Goal: Information Seeking & Learning: Learn about a topic

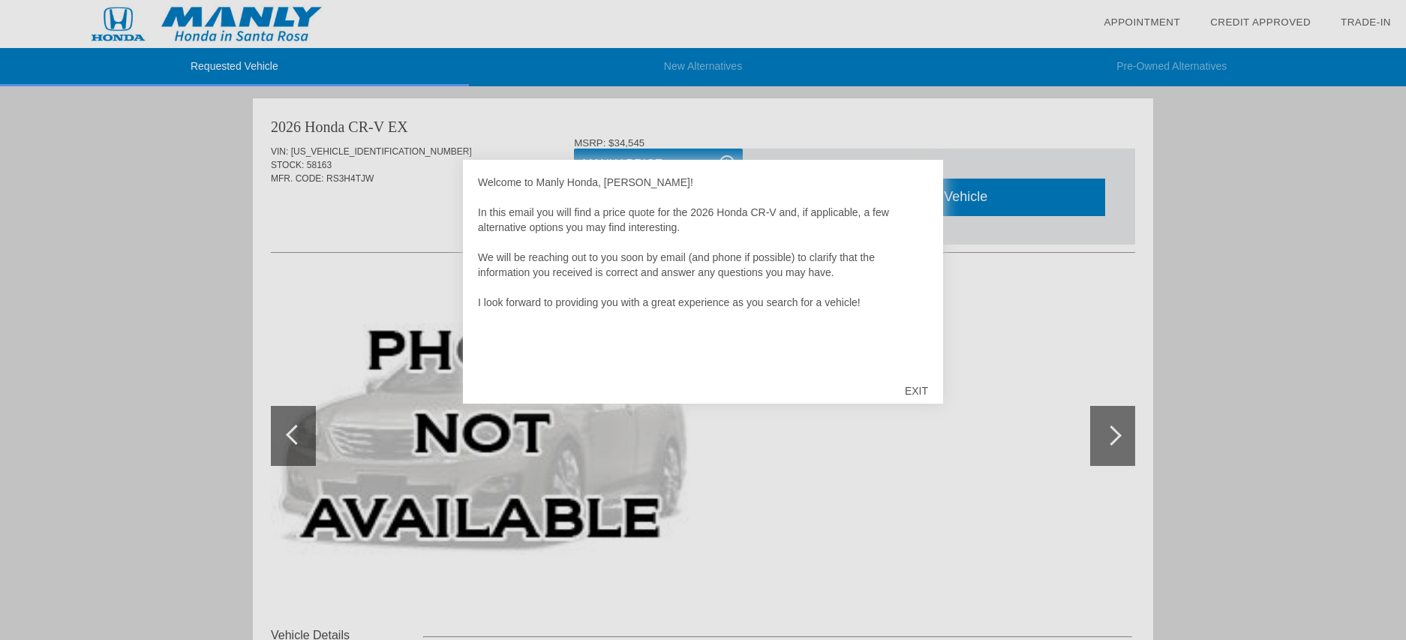
click at [915, 386] on div "EXIT" at bounding box center [916, 390] width 53 height 45
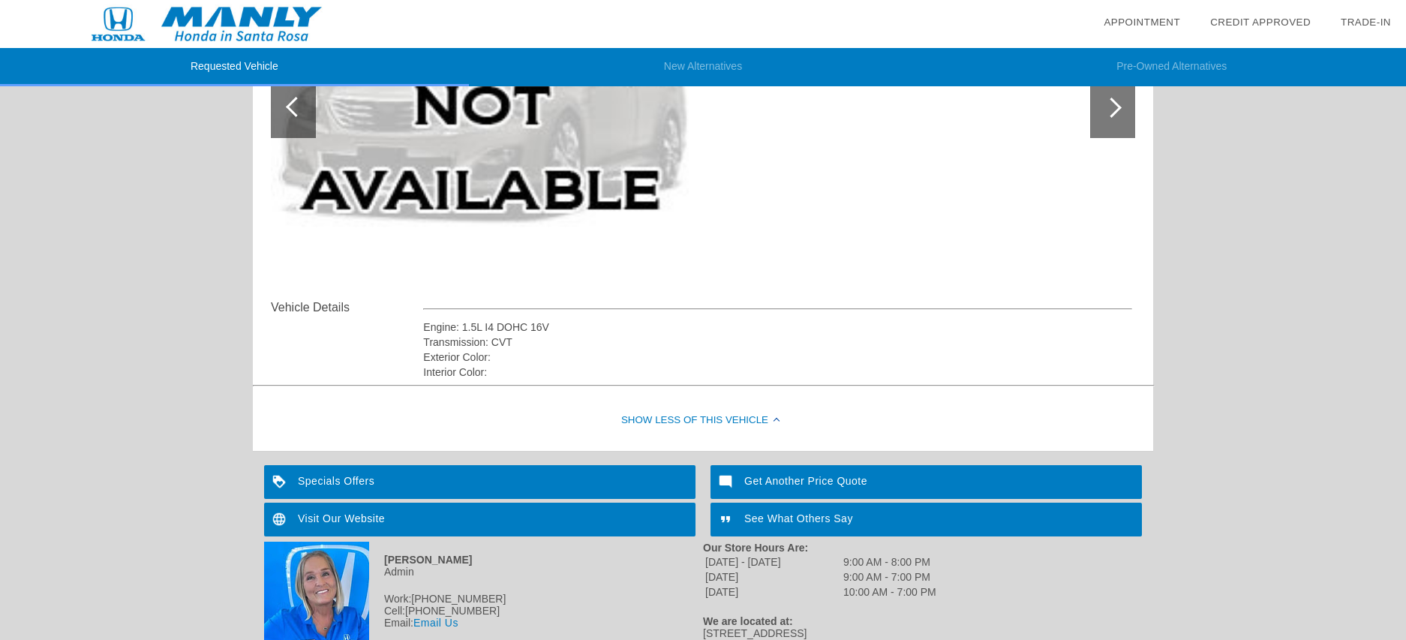
scroll to position [14, 0]
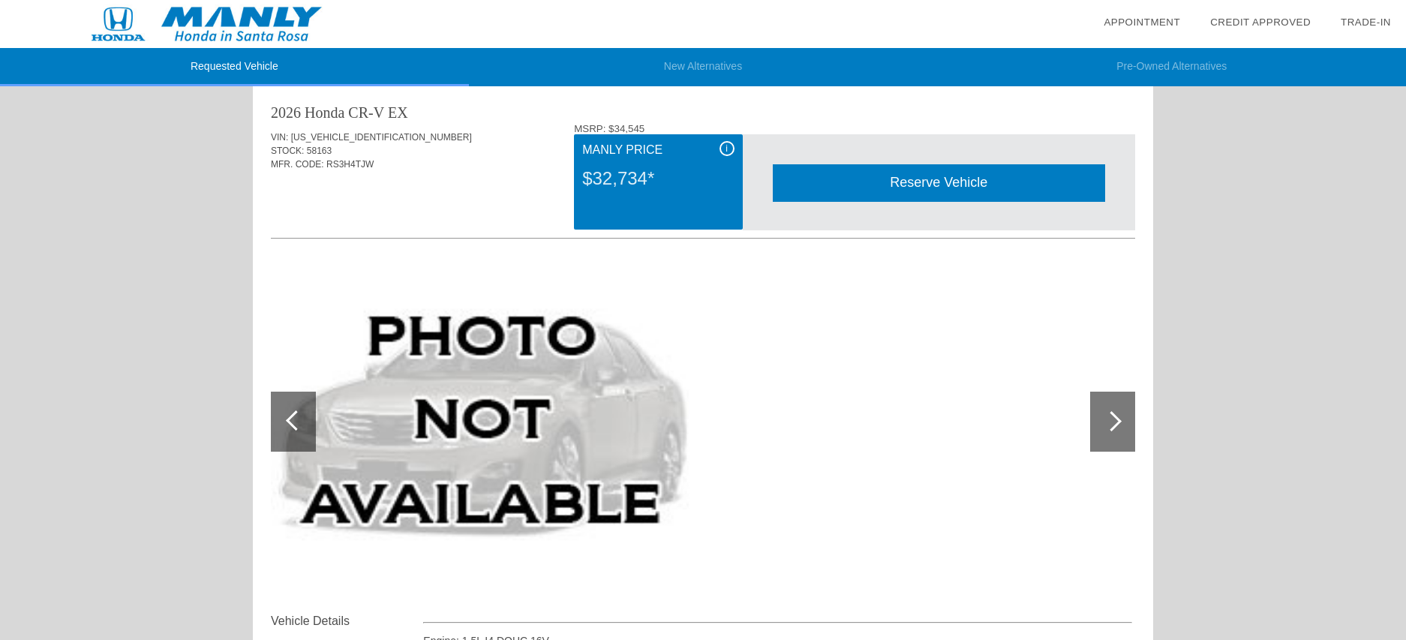
click at [726, 148] on span "i" at bounding box center [726, 148] width 2 height 11
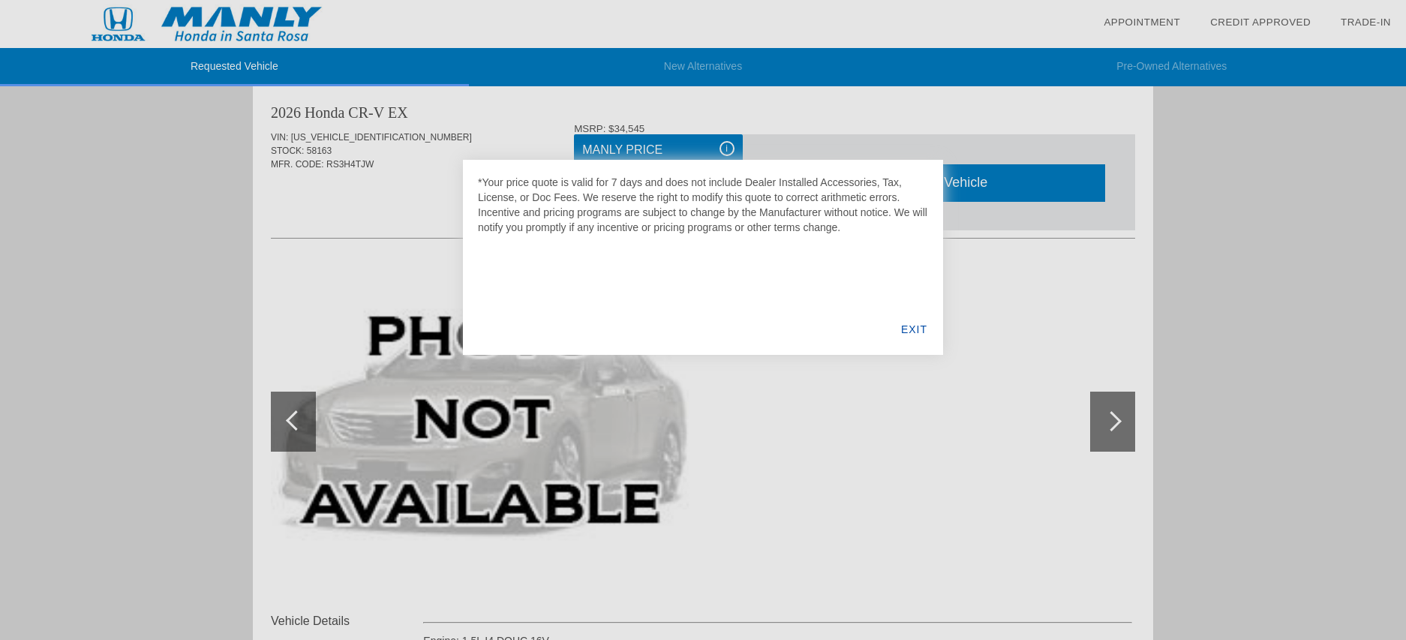
click at [290, 225] on div at bounding box center [703, 320] width 1406 height 640
drag, startPoint x: 911, startPoint y: 331, endPoint x: 869, endPoint y: 314, distance: 45.4
click at [910, 333] on div "EXIT" at bounding box center [914, 329] width 58 height 51
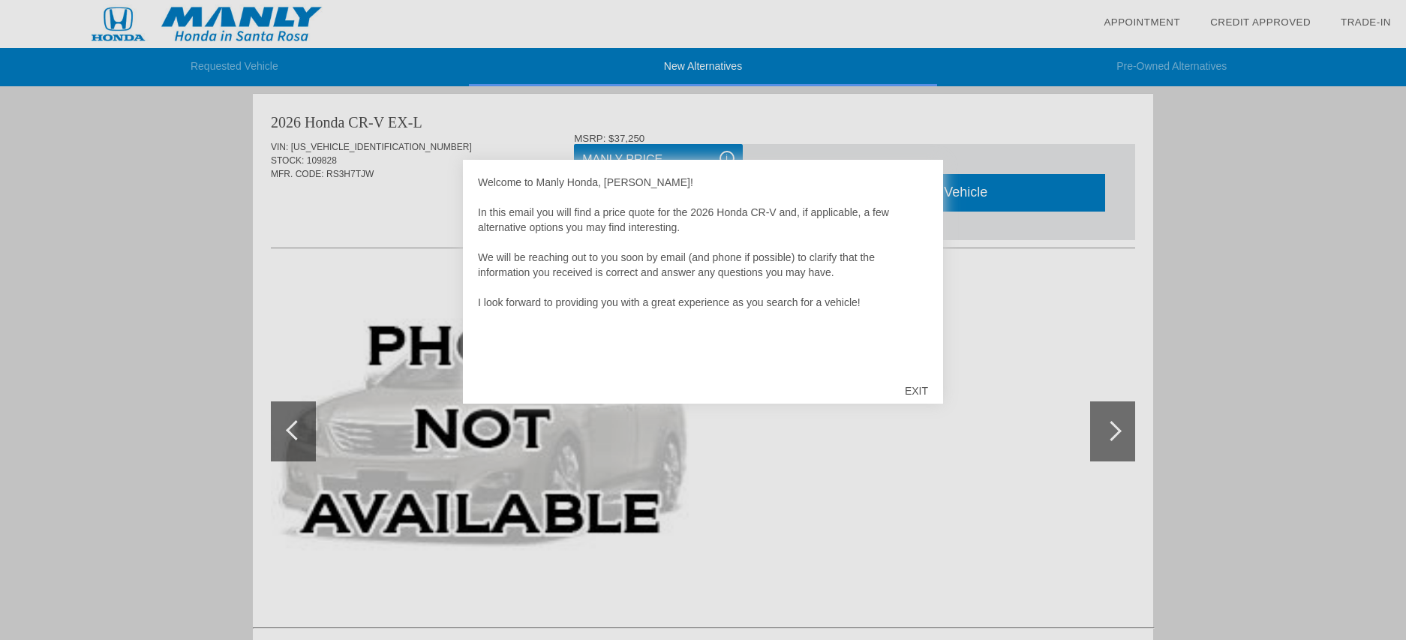
click at [914, 390] on div "EXIT" at bounding box center [916, 390] width 53 height 45
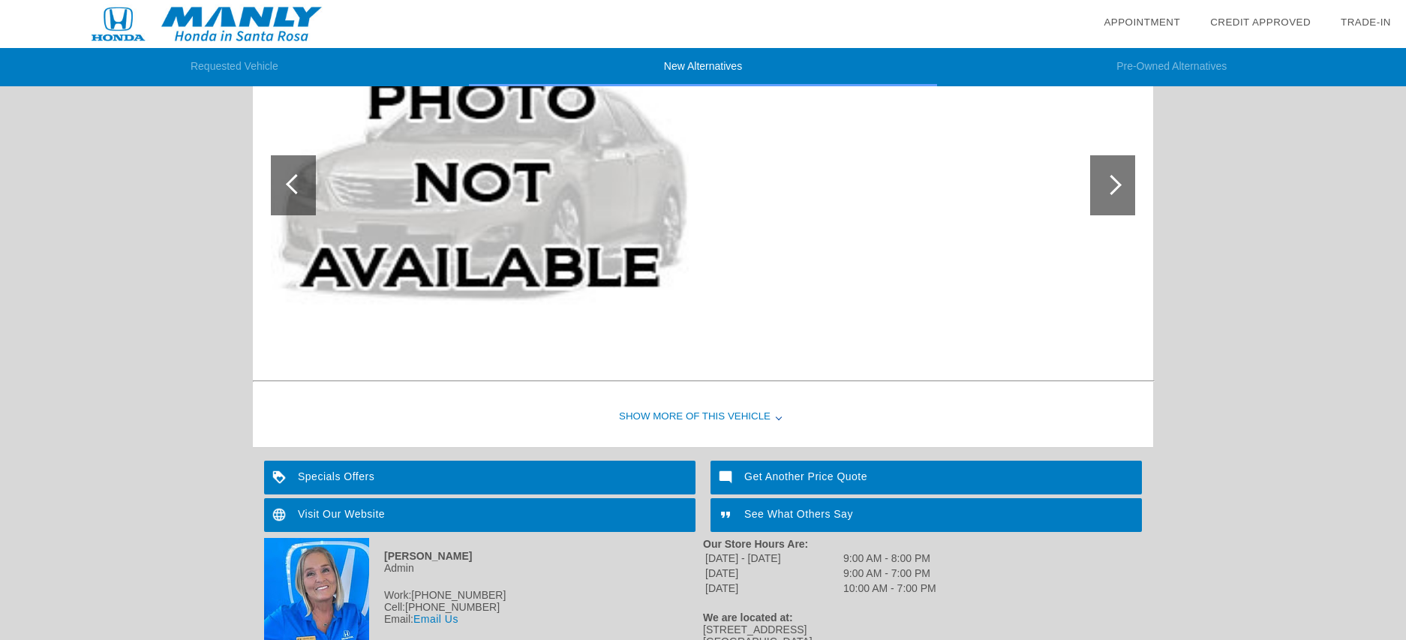
scroll to position [1539, 0]
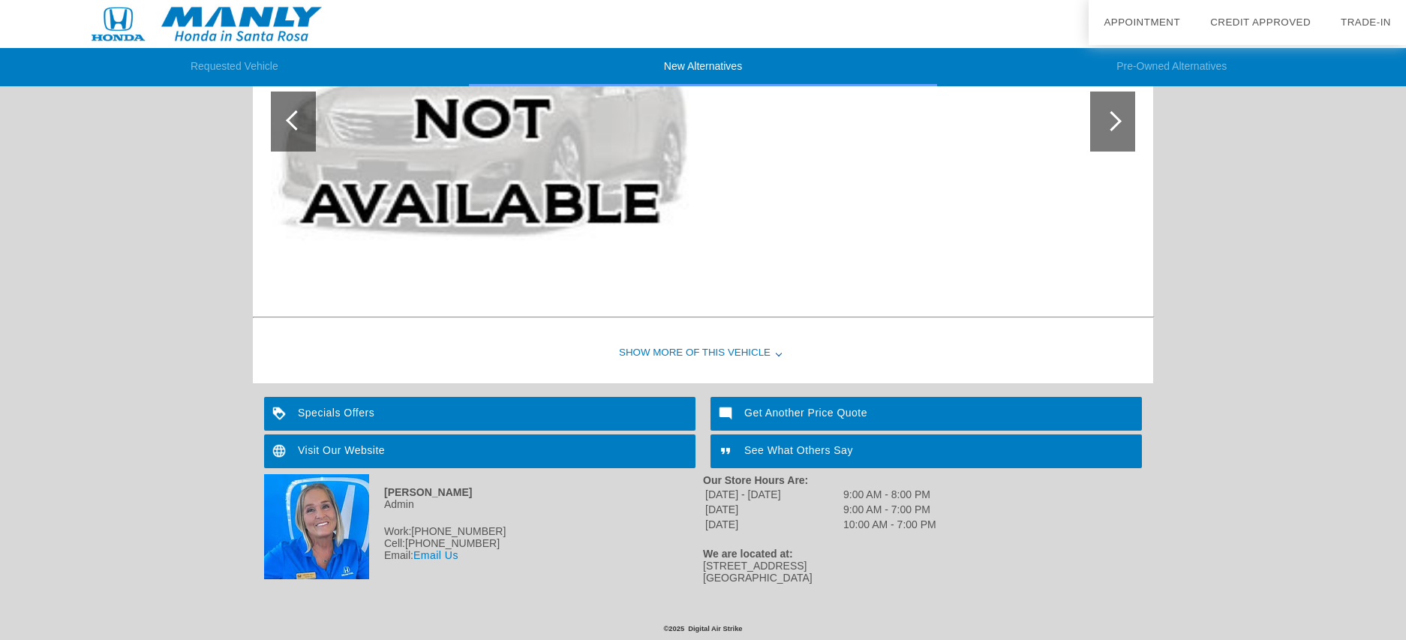
click at [317, 412] on div "Specials Offers" at bounding box center [479, 414] width 431 height 34
click at [774, 353] on div "Show More of this Vehicle" at bounding box center [703, 353] width 900 height 60
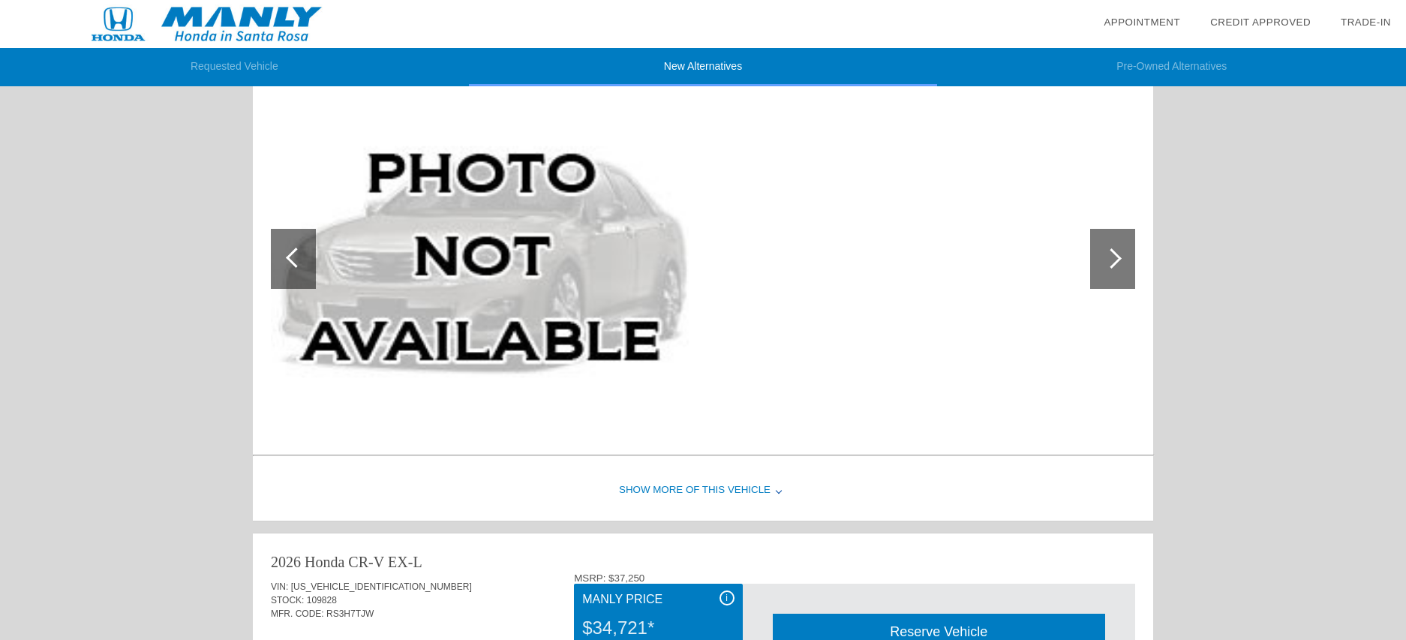
scroll to position [232, 0]
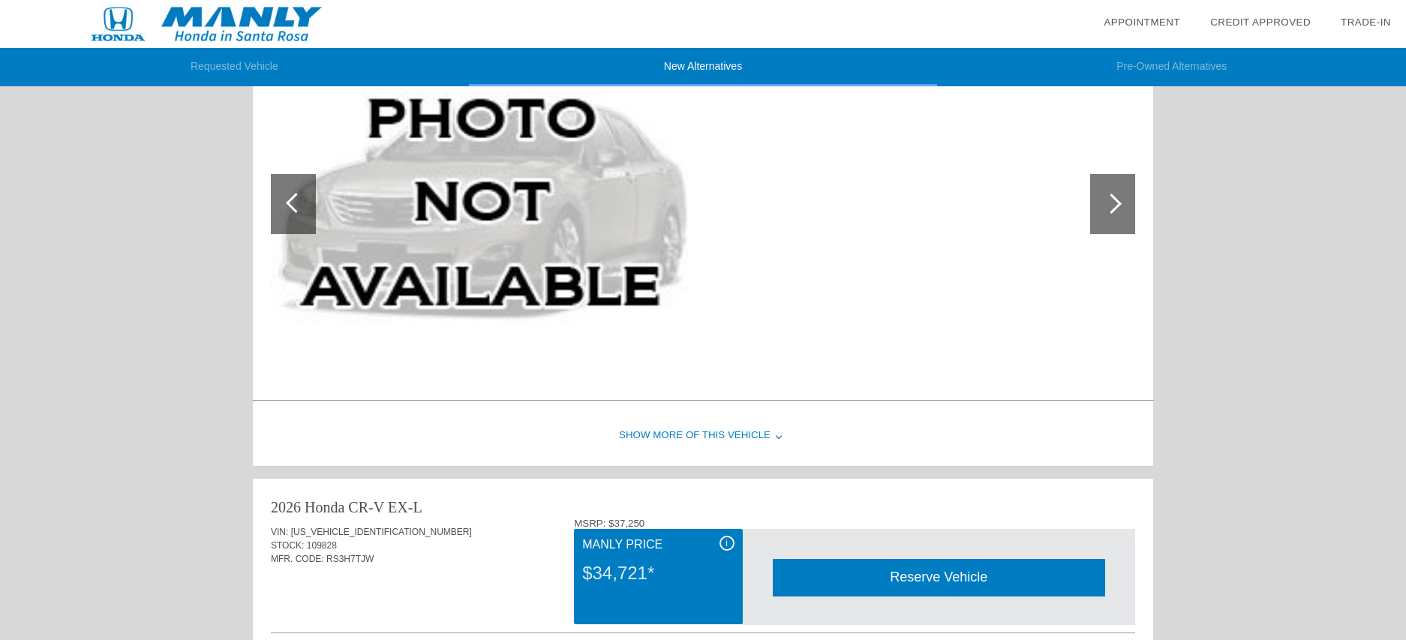
click at [1100, 193] on div at bounding box center [1112, 204] width 45 height 60
click at [732, 426] on div "Show More of this Vehicle" at bounding box center [703, 436] width 900 height 60
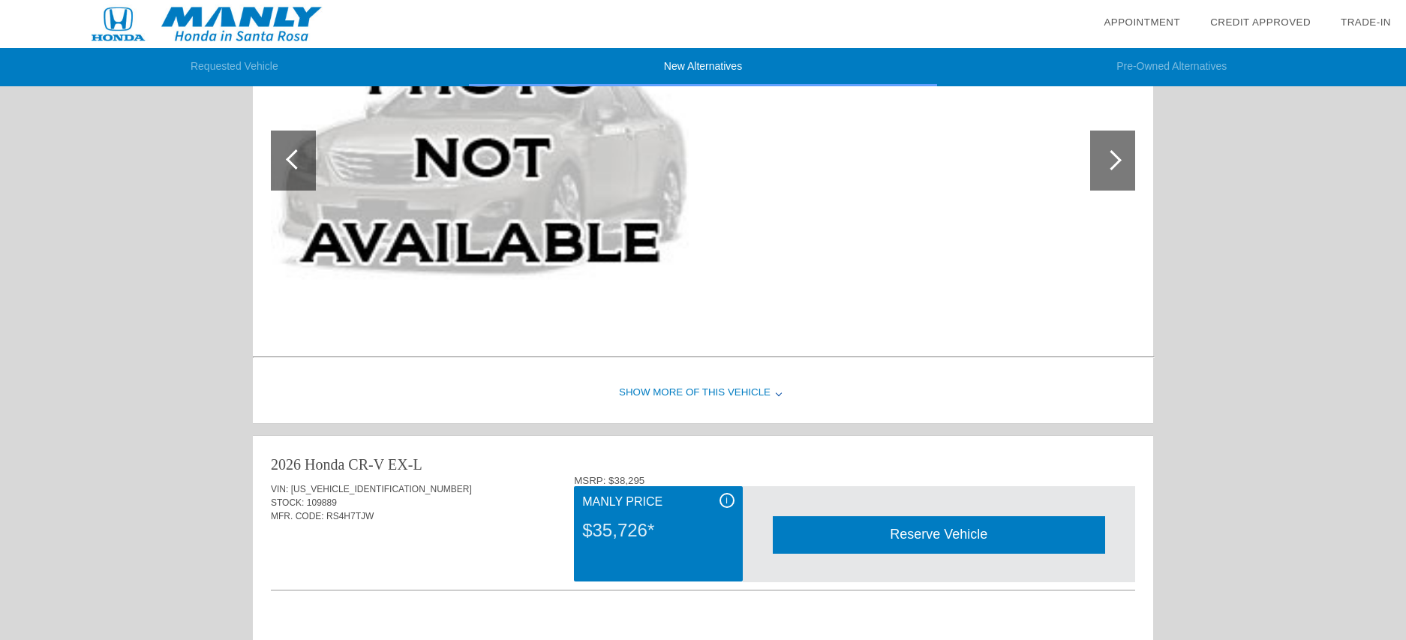
scroll to position [975, 0]
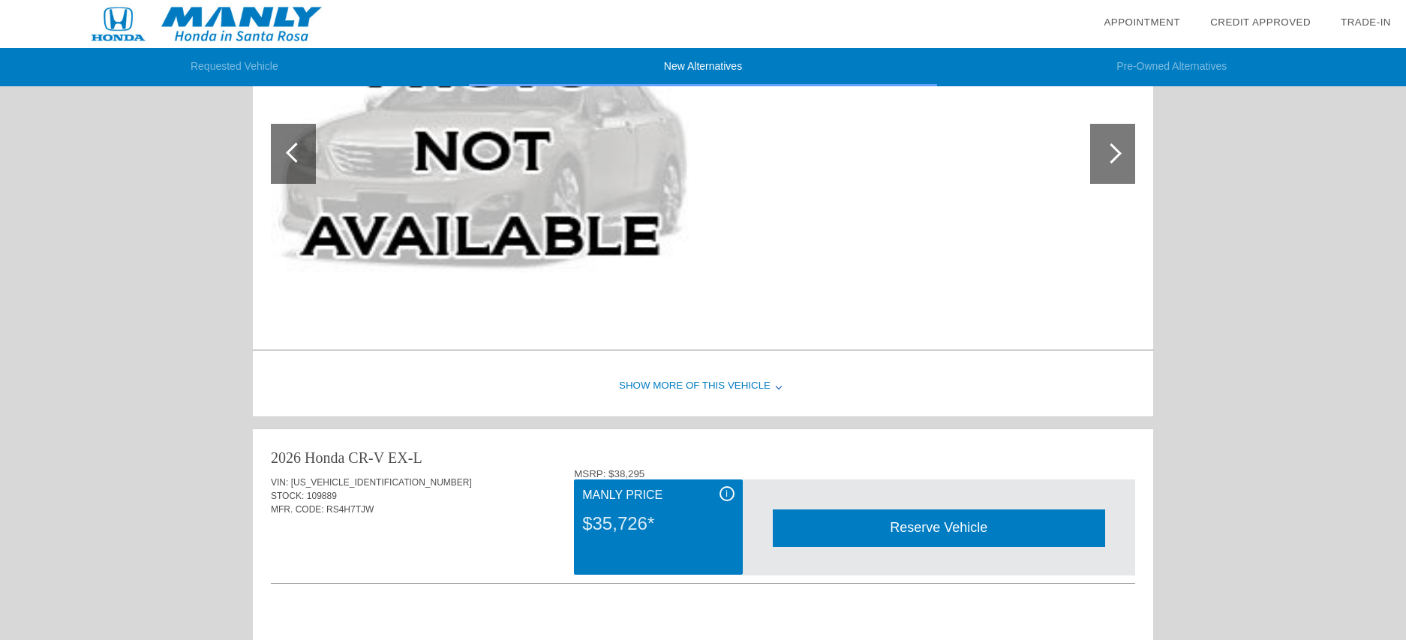
click at [753, 382] on div "Show More of this Vehicle" at bounding box center [703, 386] width 900 height 60
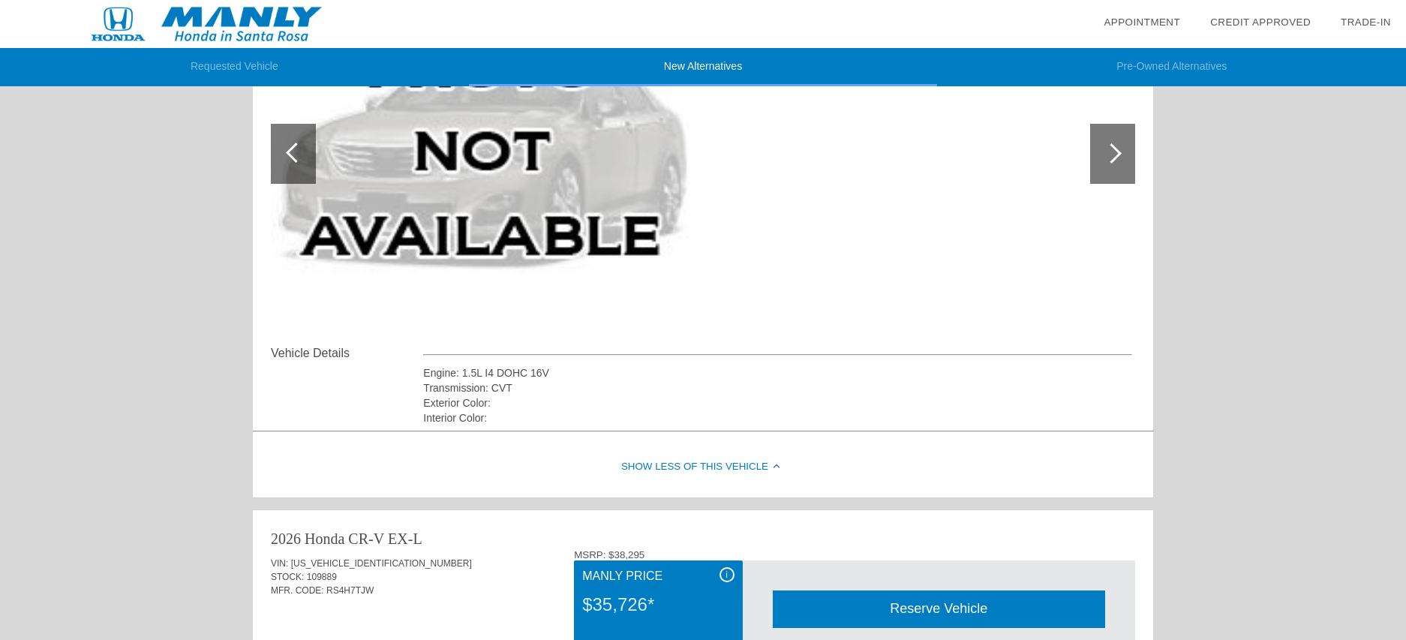
click at [679, 463] on div "Show Less of this Vehicle" at bounding box center [703, 467] width 900 height 60
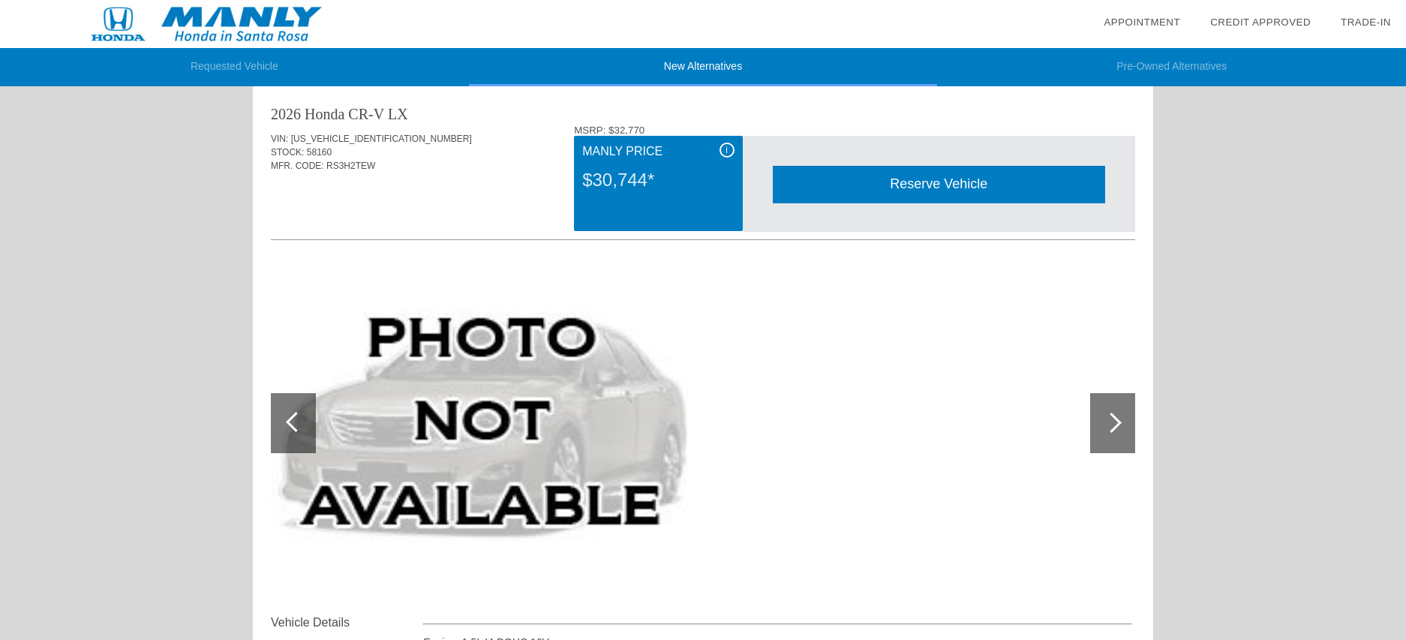
scroll to position [0, 0]
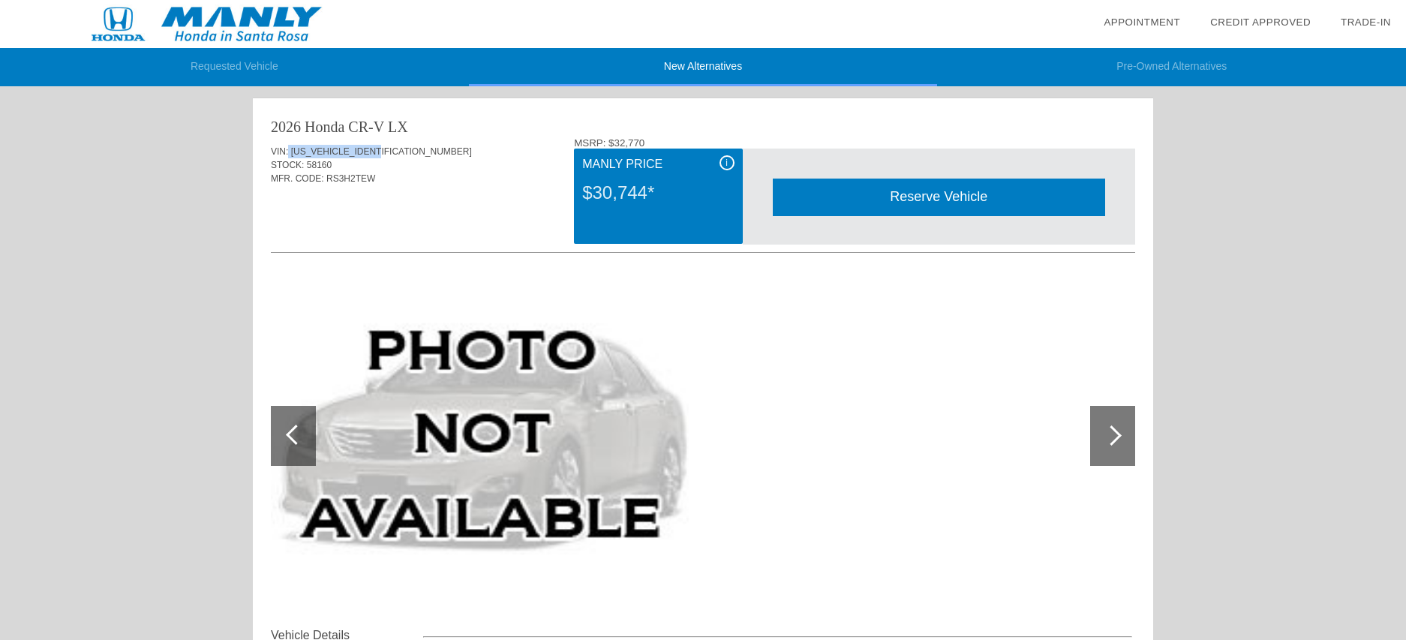
drag, startPoint x: 288, startPoint y: 147, endPoint x: 387, endPoint y: 155, distance: 99.3
click at [387, 155] on div "VIN: 5J6RS3H28TL000222" at bounding box center [703, 152] width 864 height 14
click at [409, 161] on div "STOCK: 58160" at bounding box center [703, 165] width 864 height 14
drag, startPoint x: 293, startPoint y: 146, endPoint x: 379, endPoint y: 150, distance: 86.3
click at [379, 150] on span "[US_VEHICLE_IDENTIFICATION_NUMBER]" at bounding box center [381, 151] width 181 height 11
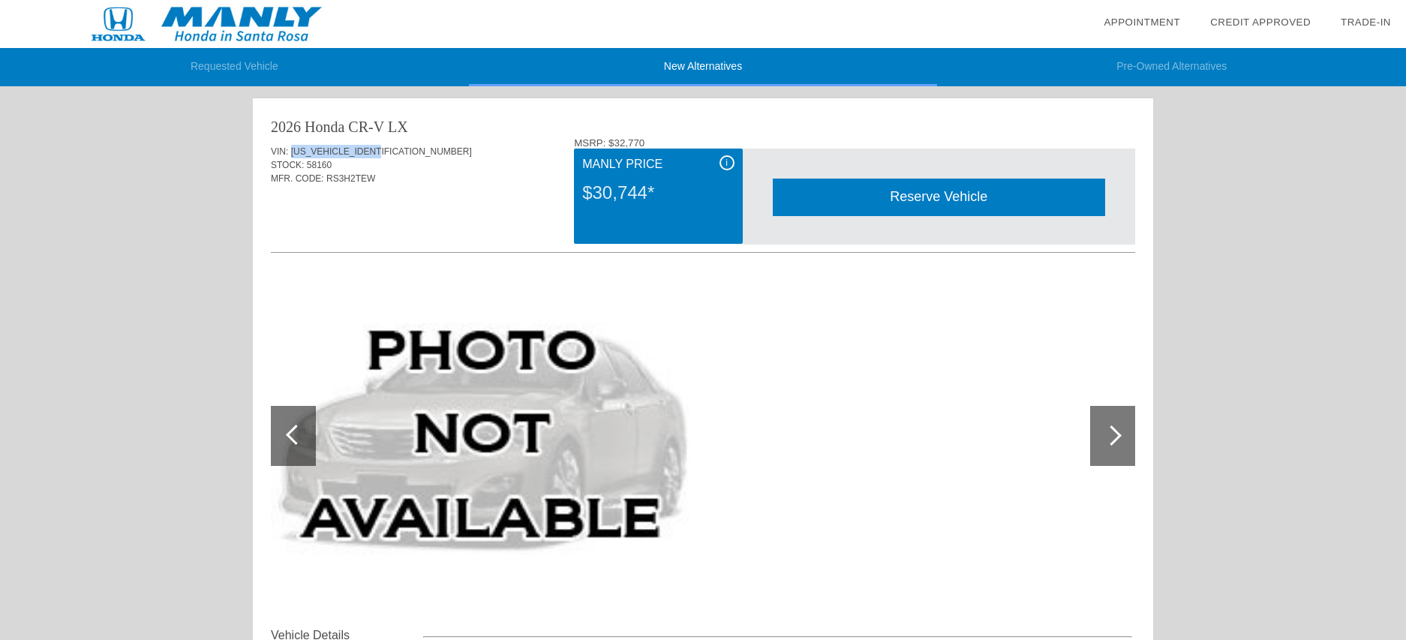
copy span "[US_VEHICLE_IDENTIFICATION_NUMBER]"
click at [791, 376] on div at bounding box center [703, 436] width 864 height 327
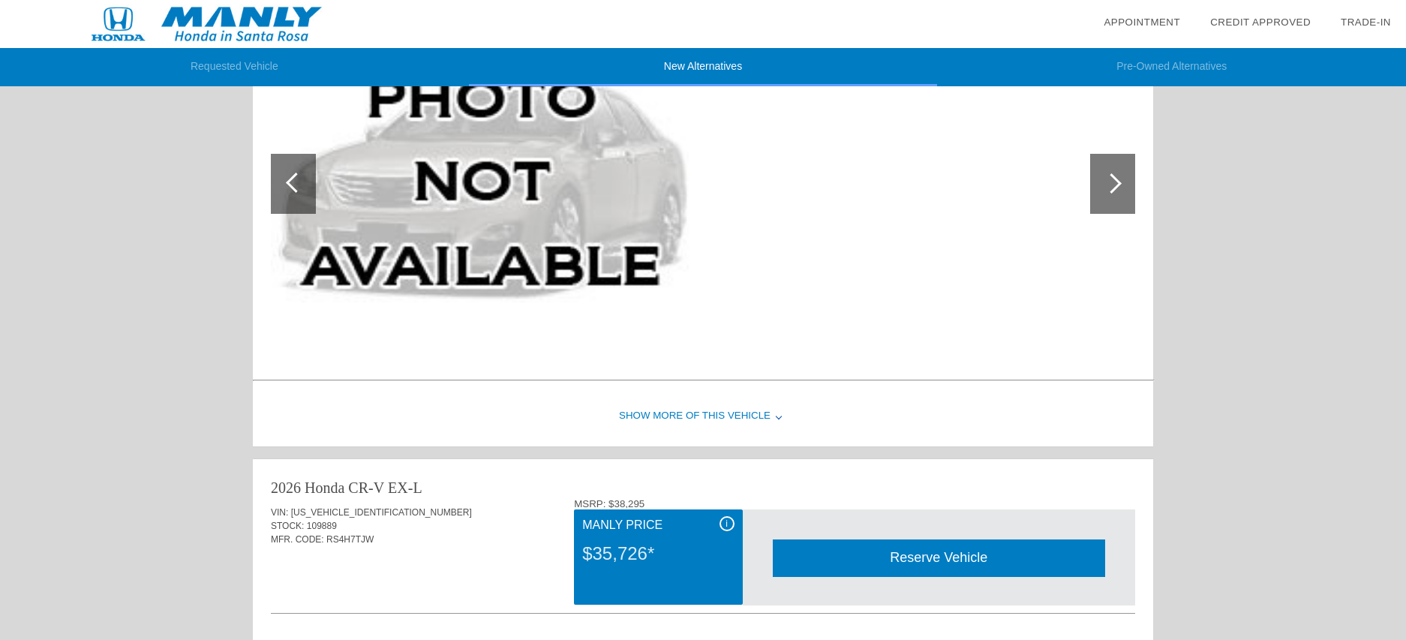
scroll to position [597, 0]
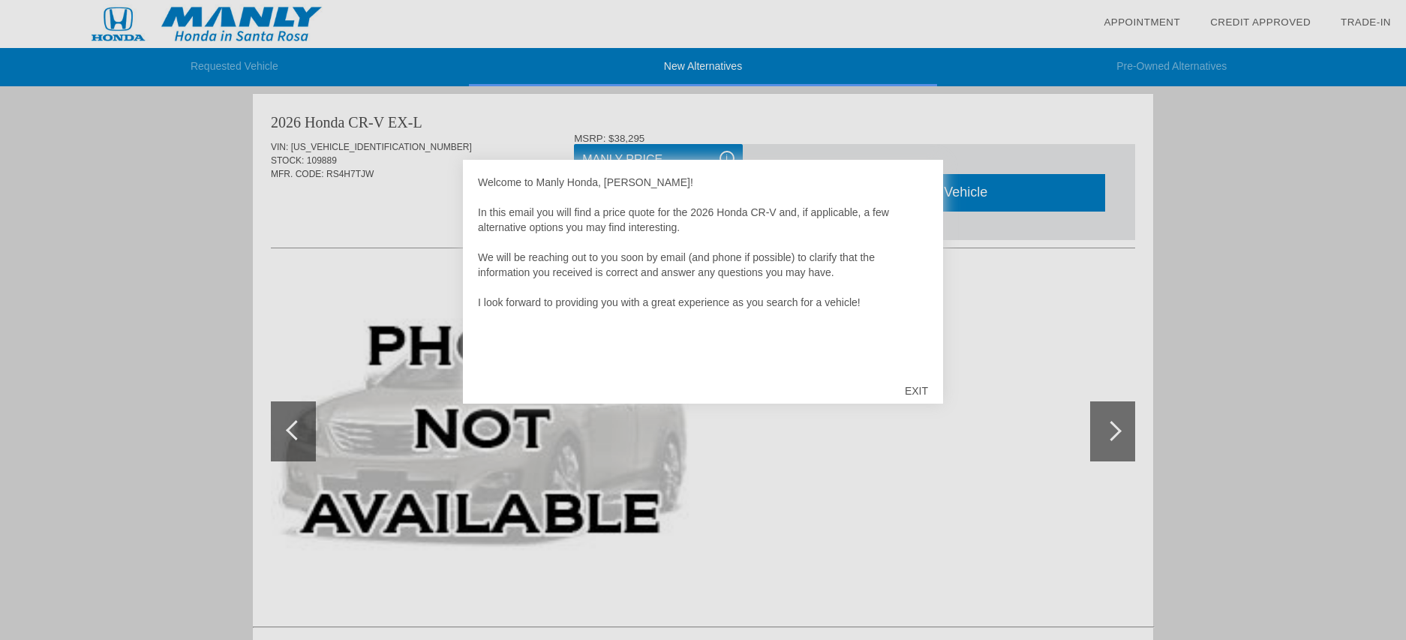
click at [920, 387] on div "EXIT" at bounding box center [916, 390] width 53 height 45
